Goal: Navigation & Orientation: Find specific page/section

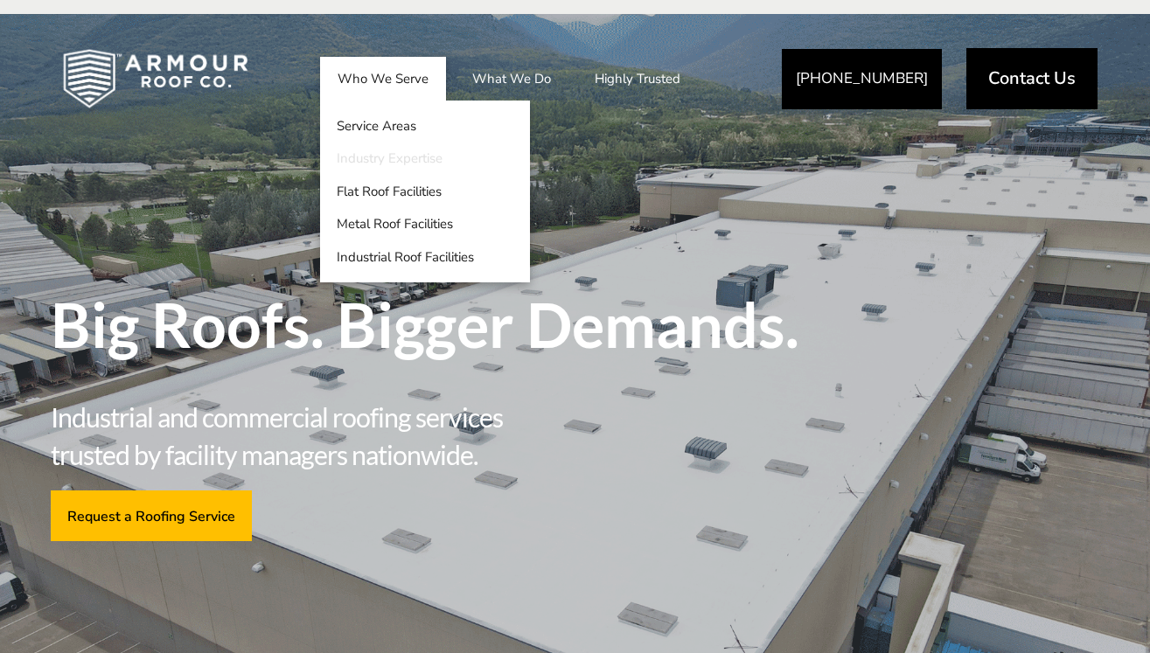
click at [400, 156] on link "Industry Expertise" at bounding box center [425, 159] width 210 height 33
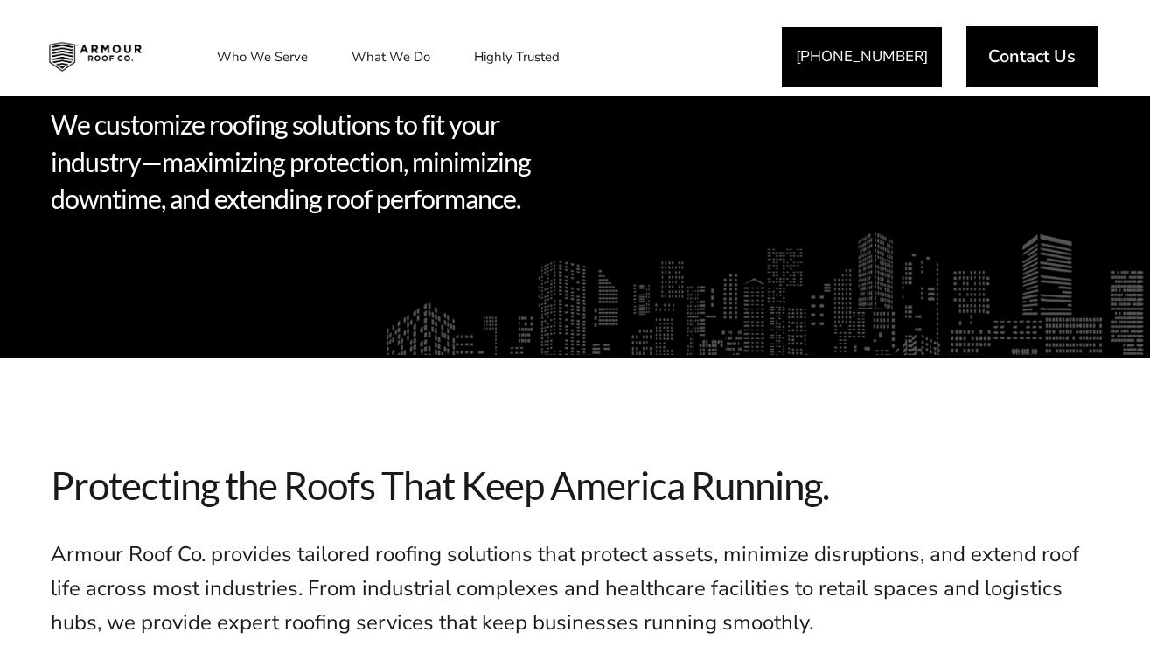
scroll to position [292, 0]
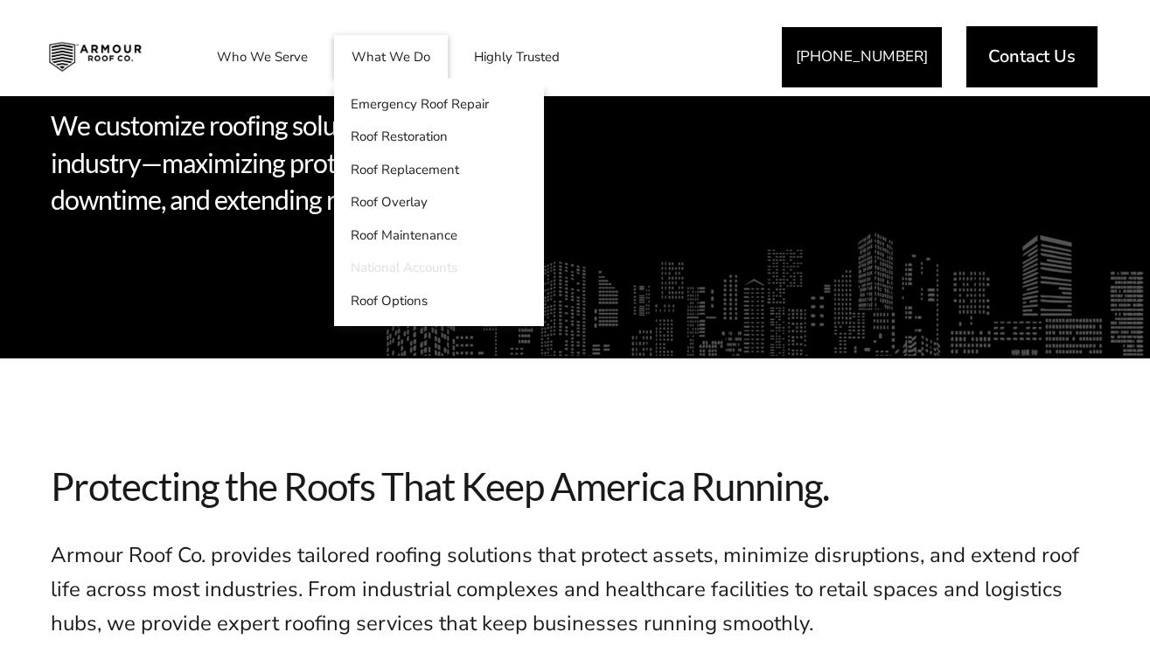
click at [408, 271] on link "National Accounts" at bounding box center [439, 268] width 210 height 33
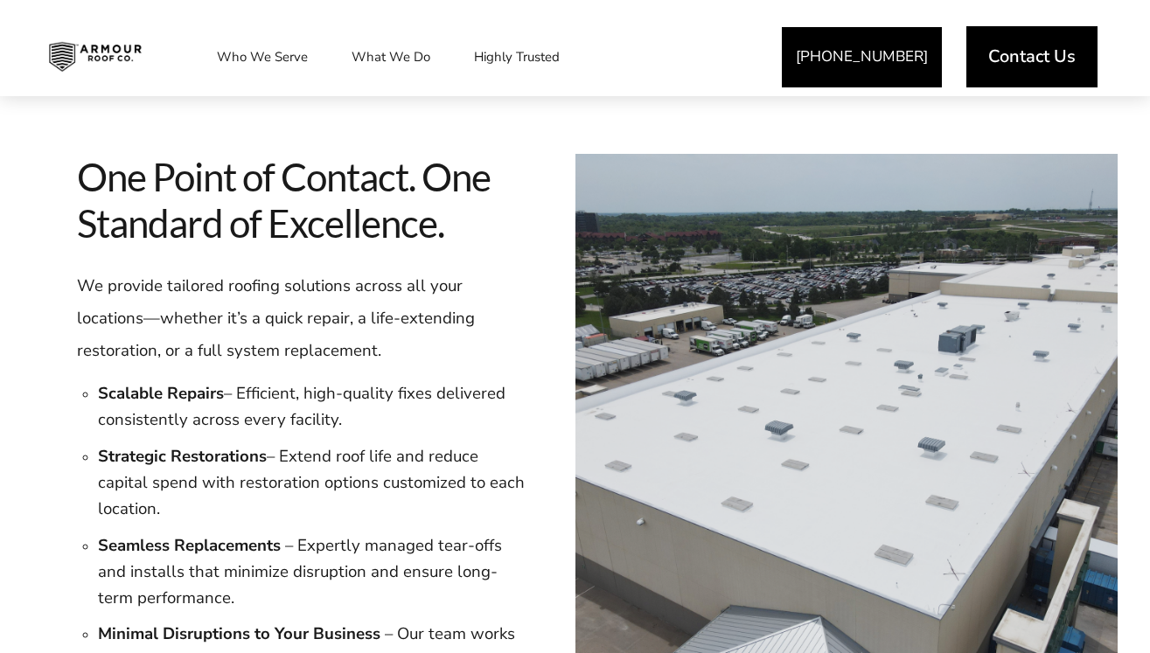
scroll to position [1344, 0]
